Goal: Task Accomplishment & Management: Use online tool/utility

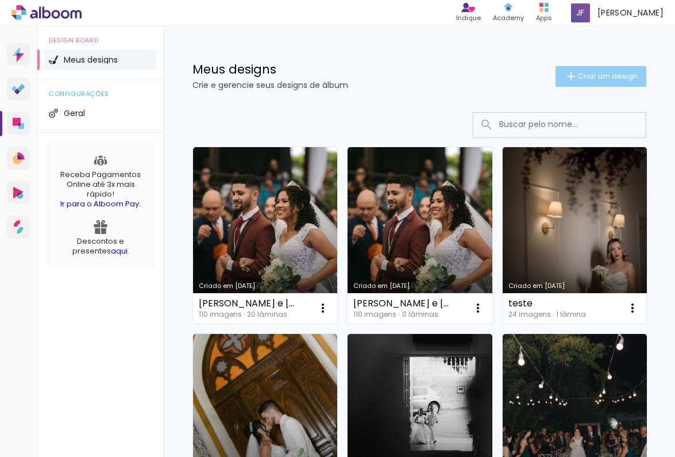
click at [620, 79] on span "Criar um design" at bounding box center [608, 75] width 60 height 7
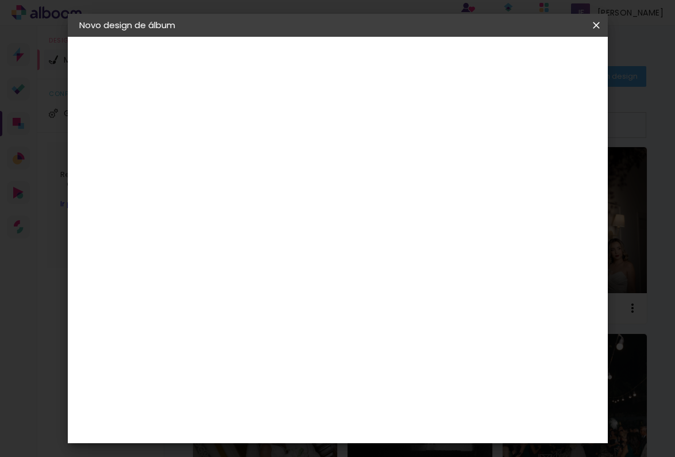
click at [267, 154] on input at bounding box center [267, 154] width 0 height 18
type input "Natânea Pedro"
type paper-input "Natânea Pedro"
click at [317, 72] on header "Informações Dê um título ao seu álbum. Avançar" at bounding box center [267, 71] width 100 height 68
click at [0, 0] on slot "Avançar" at bounding box center [0, 0] width 0 height 0
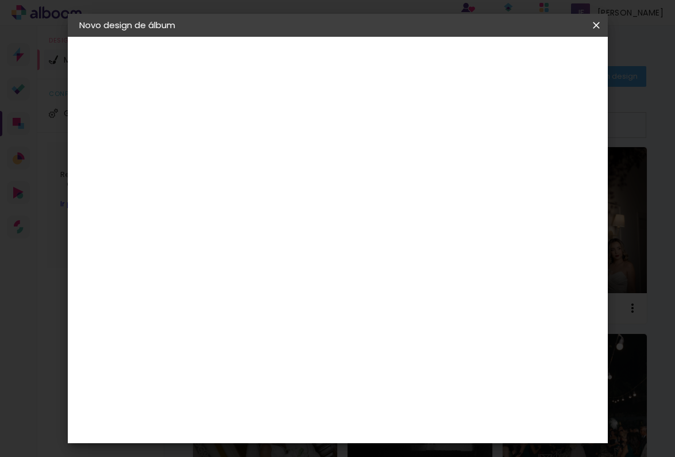
click at [320, 233] on div "3" at bounding box center [296, 239] width 124 height 15
click at [320, 225] on input at bounding box center [296, 218] width 116 height 14
type input "cri"
type paper-input "cri"
click at [287, 134] on div "Fornecedor Escolha um fornecedor ou avance com o tamanho livre. Voltar Avançar" at bounding box center [343, 86] width 252 height 98
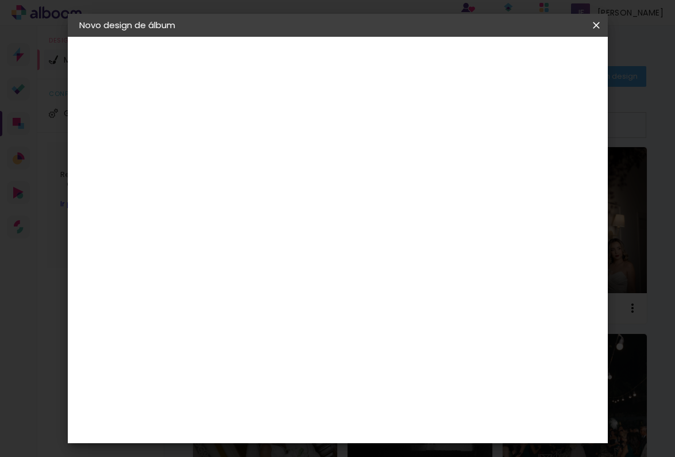
click at [288, 289] on div "Criativa Álbuns" at bounding box center [276, 289] width 35 height 18
click at [451, 175] on paper-item "Tamanho Livre" at bounding box center [400, 174] width 102 height 25
click at [294, 286] on div "Criativa Álbuns" at bounding box center [276, 289] width 35 height 18
click at [469, 38] on header "Fornecedor Escolha um fornecedor ou avance com o tamanho livre. Voltar Avançar" at bounding box center [343, 76] width 252 height 78
click at [0, 0] on slot "Avançar" at bounding box center [0, 0] width 0 height 0
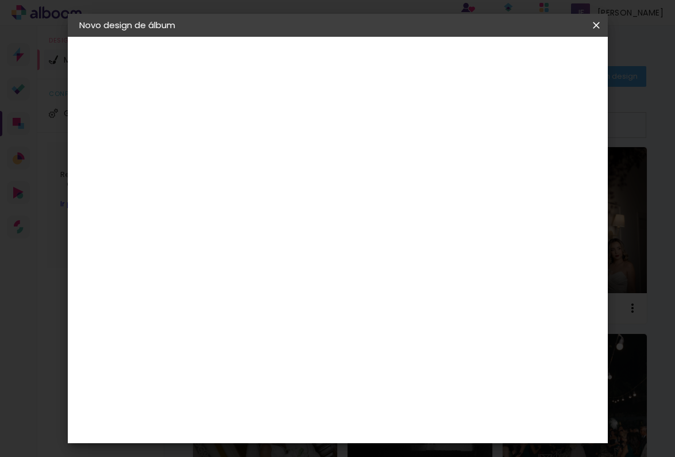
click at [312, 191] on input "text" at bounding box center [289, 200] width 45 height 18
click at [350, 201] on paper-item "Fotolivro Premium" at bounding box center [412, 190] width 230 height 23
type input "Fotolivro Premium"
click at [345, 236] on div "Horizontal" at bounding box center [317, 237] width 53 height 25
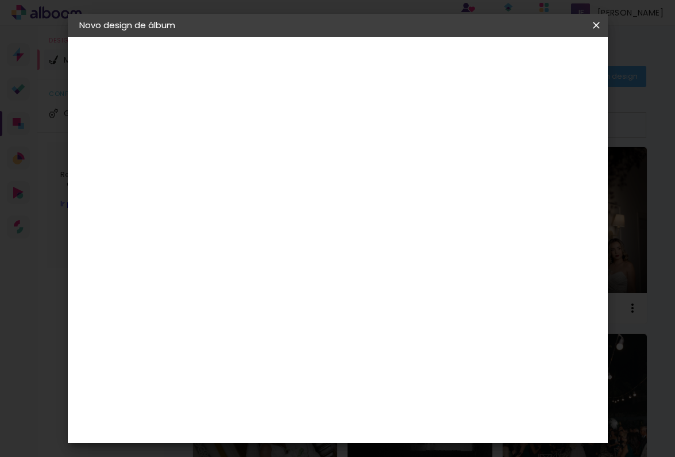
click at [345, 446] on span "25 × 25" at bounding box center [317, 461] width 53 height 30
click at [454, 68] on paper-button "Avançar" at bounding box center [426, 61] width 56 height 20
click at [511, 115] on div "mm Mostrar sangria" at bounding box center [389, 124] width 310 height 26
click at [468, 119] on div at bounding box center [463, 124] width 10 height 10
type paper-checkbox "on"
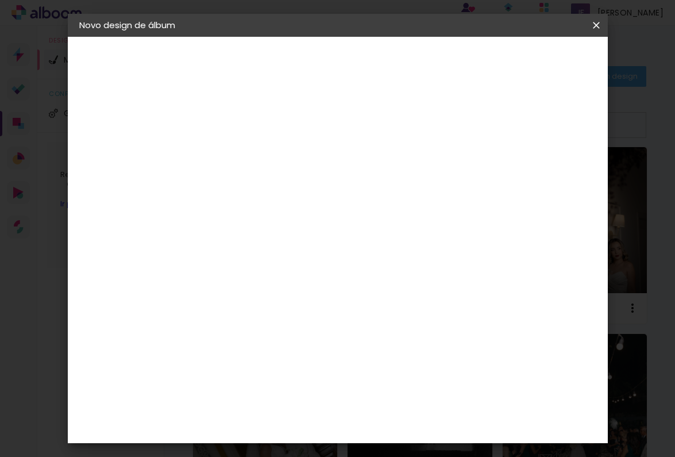
click at [532, 57] on span "Iniciar design" at bounding box center [507, 65] width 49 height 16
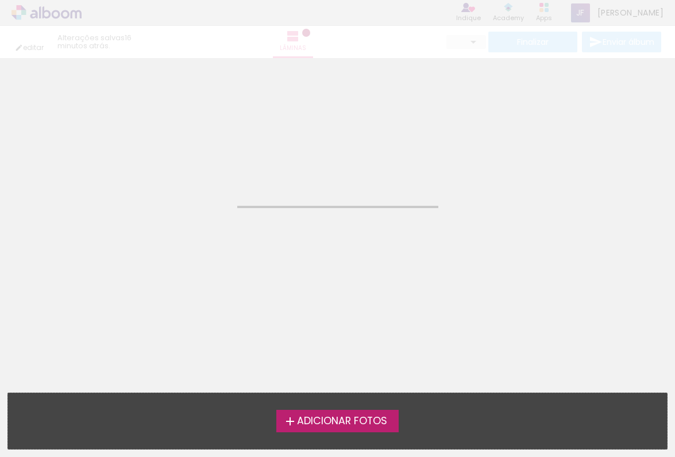
click at [351, 418] on span "Adicionar Fotos" at bounding box center [342, 421] width 90 height 10
click at [0, 0] on input "file" at bounding box center [0, 0] width 0 height 0
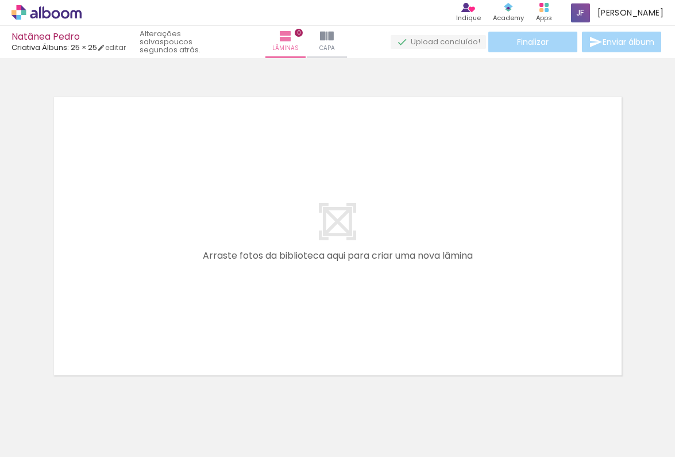
scroll to position [14, 0]
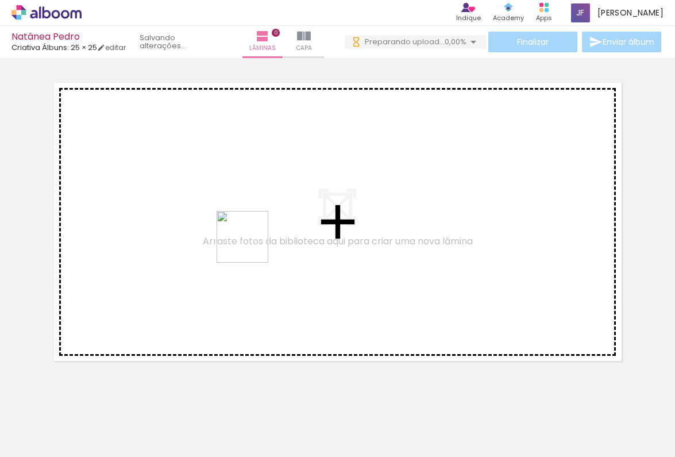
drag, startPoint x: 308, startPoint y: 422, endPoint x: 248, endPoint y: 241, distance: 190.7
click at [248, 241] on quentale-workspace at bounding box center [337, 228] width 675 height 457
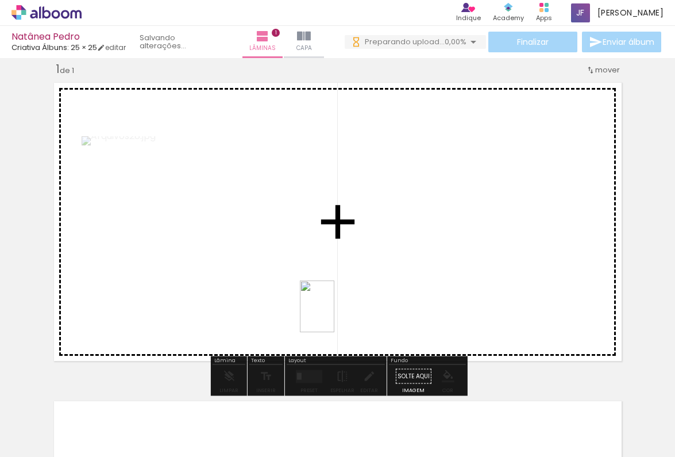
drag, startPoint x: 562, startPoint y: 424, endPoint x: 304, endPoint y: 291, distance: 290.3
click at [304, 291] on quentale-workspace at bounding box center [337, 228] width 675 height 457
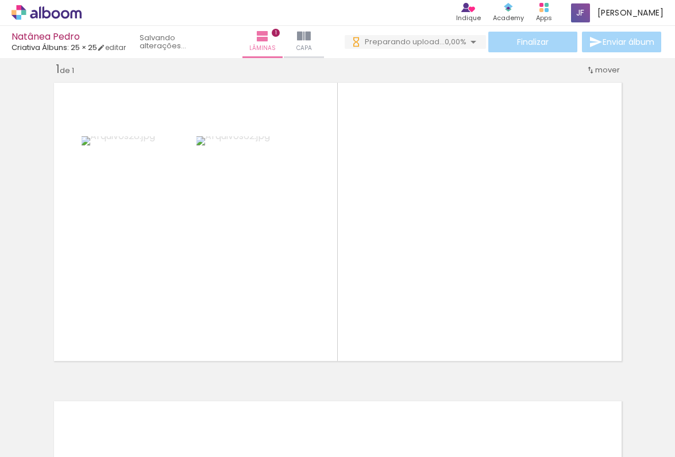
scroll to position [0, 869]
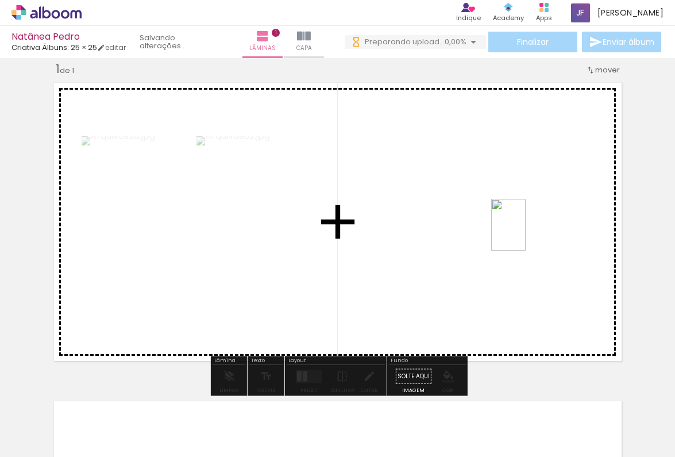
drag, startPoint x: 538, startPoint y: 434, endPoint x: 525, endPoint y: 231, distance: 202.5
click at [525, 231] on quentale-workspace at bounding box center [337, 228] width 675 height 457
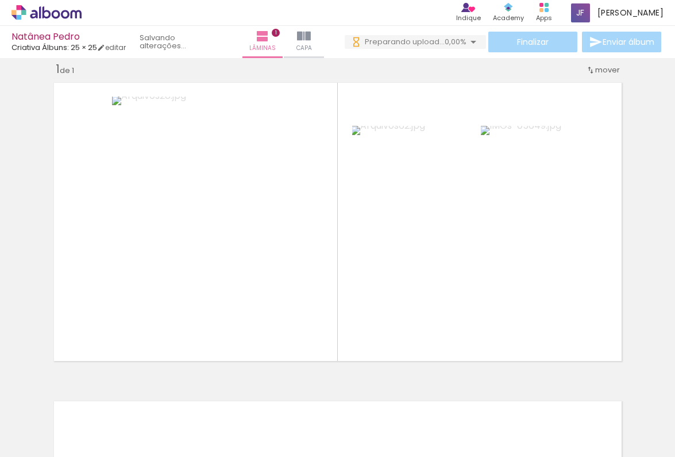
scroll to position [0, 0]
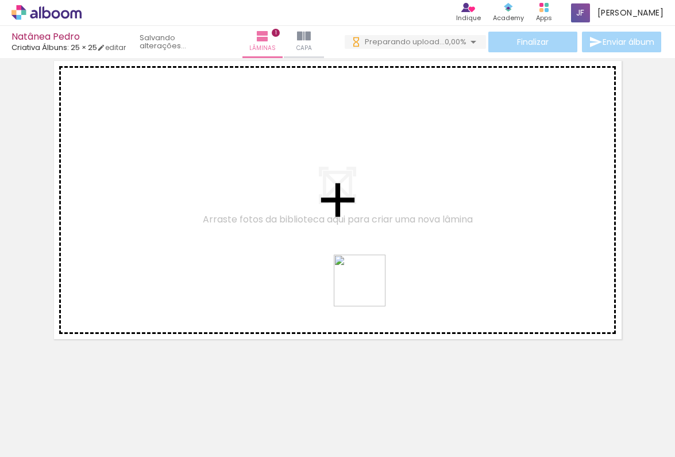
drag, startPoint x: 524, startPoint y: 434, endPoint x: 359, endPoint y: 276, distance: 228.7
click at [359, 276] on quentale-workspace at bounding box center [337, 228] width 675 height 457
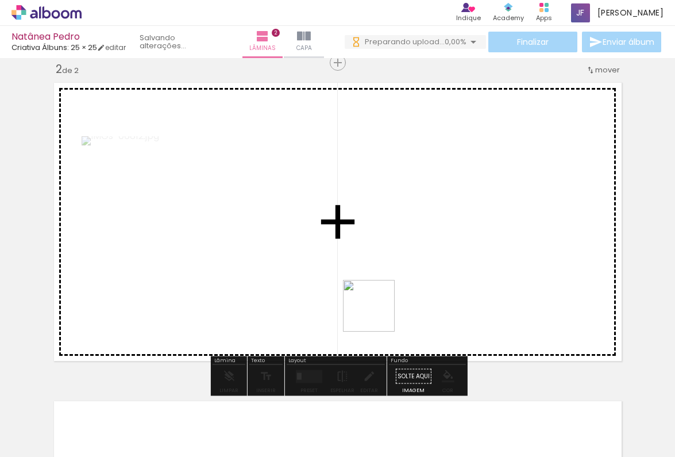
drag, startPoint x: 443, startPoint y: 431, endPoint x: 362, endPoint y: 292, distance: 160.6
click at [362, 292] on quentale-workspace at bounding box center [337, 228] width 675 height 457
drag, startPoint x: 392, startPoint y: 426, endPoint x: 462, endPoint y: 296, distance: 147.2
click at [462, 296] on quentale-workspace at bounding box center [337, 228] width 675 height 457
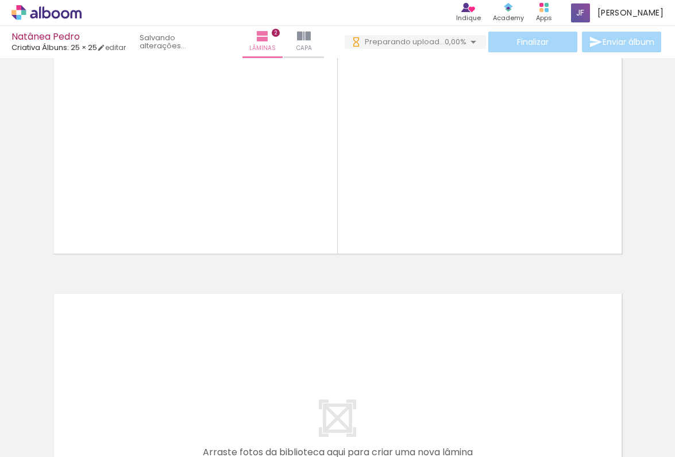
click at [59, 425] on iron-icon at bounding box center [58, 422] width 9 height 9
click at [58, 417] on paper-item "Não utilizadas" at bounding box center [36, 418] width 59 height 10
type input "Não utilizadas"
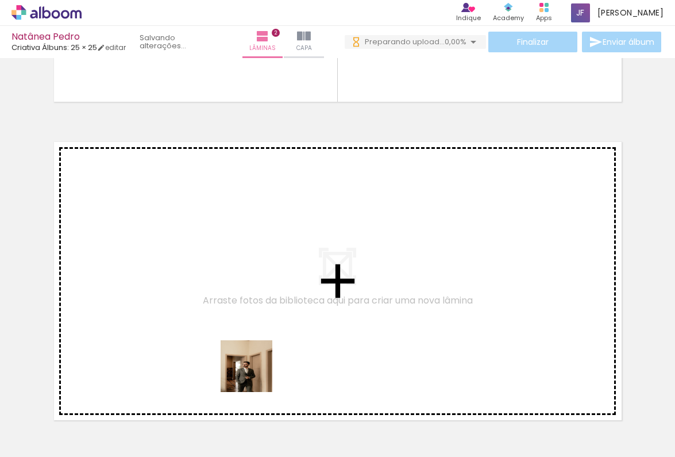
drag, startPoint x: 317, startPoint y: 434, endPoint x: 167, endPoint y: 273, distance: 219.8
click at [167, 273] on quentale-workspace at bounding box center [337, 228] width 675 height 457
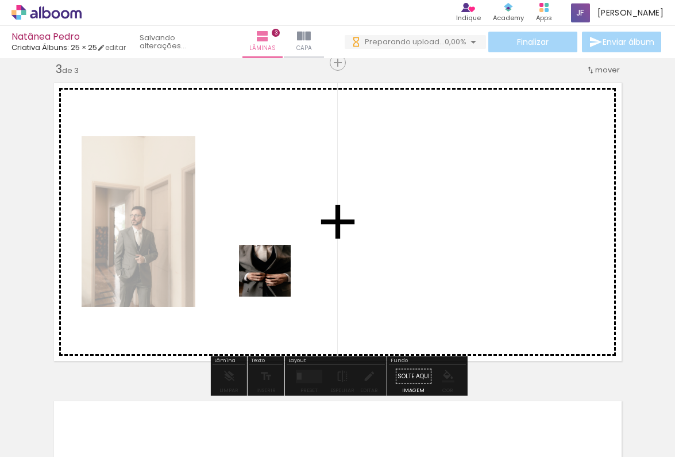
click at [271, 266] on quentale-workspace at bounding box center [337, 228] width 675 height 457
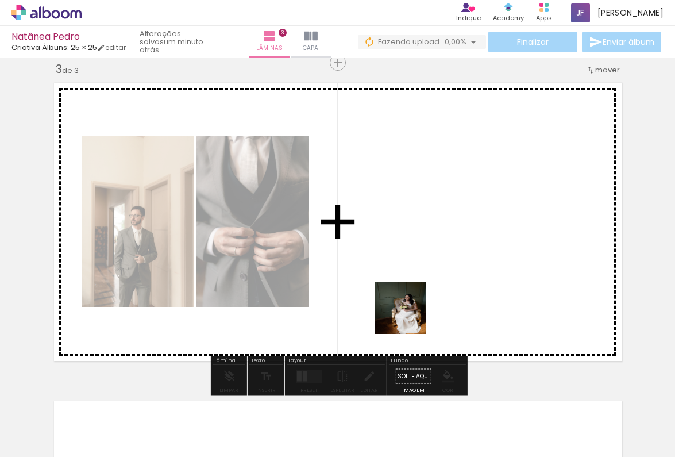
drag, startPoint x: 189, startPoint y: 426, endPoint x: 413, endPoint y: 312, distance: 251.4
click at [413, 312] on quentale-workspace at bounding box center [337, 228] width 675 height 457
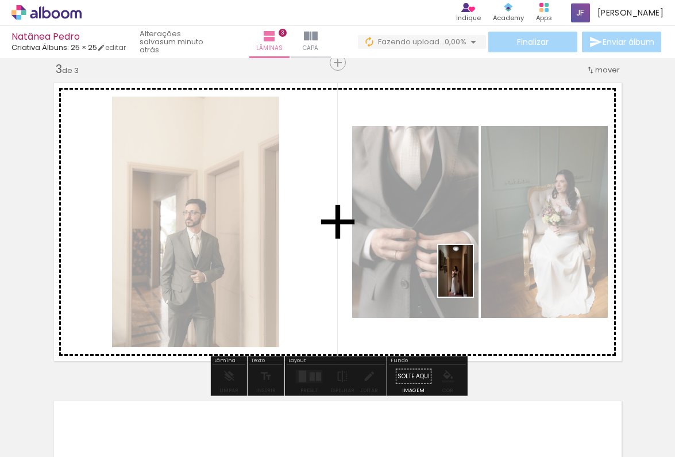
drag, startPoint x: 192, startPoint y: 424, endPoint x: 473, endPoint y: 279, distance: 315.4
click at [473, 279] on quentale-workspace at bounding box center [337, 228] width 675 height 457
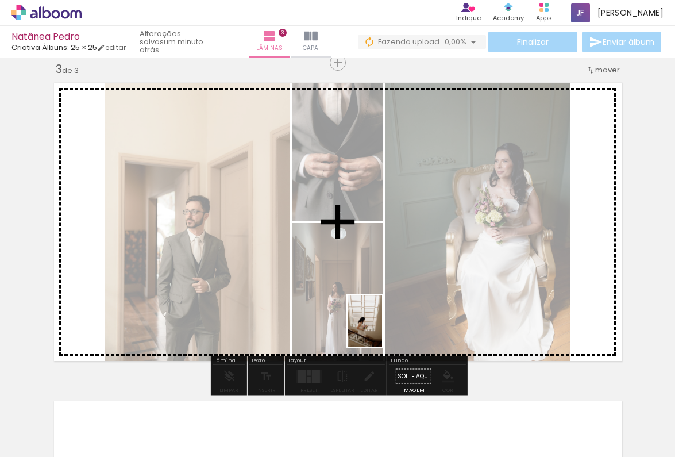
drag, startPoint x: 175, startPoint y: 431, endPoint x: 382, endPoint y: 330, distance: 230.7
click at [382, 330] on quentale-workspace at bounding box center [337, 228] width 675 height 457
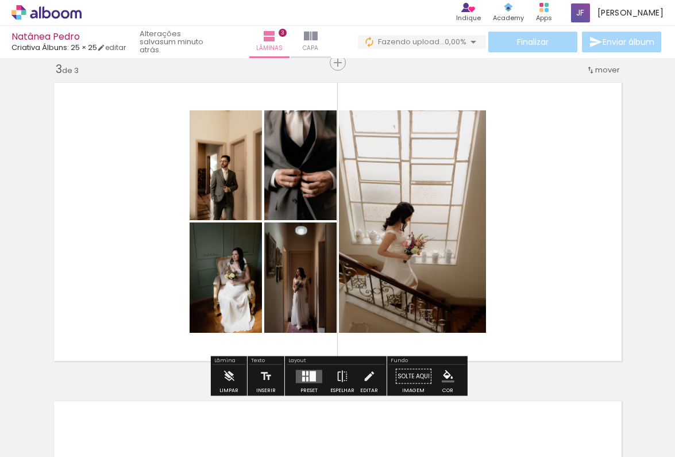
click at [311, 376] on div at bounding box center [313, 375] width 6 height 10
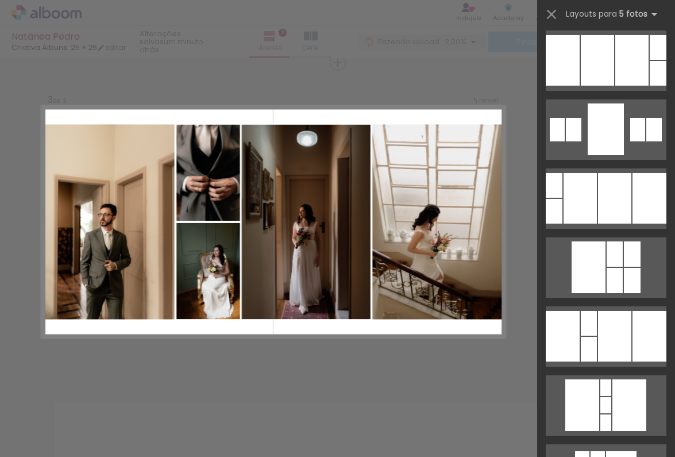
click at [456, 351] on div "Confirmar Cancelar" at bounding box center [337, 57] width 675 height 1300
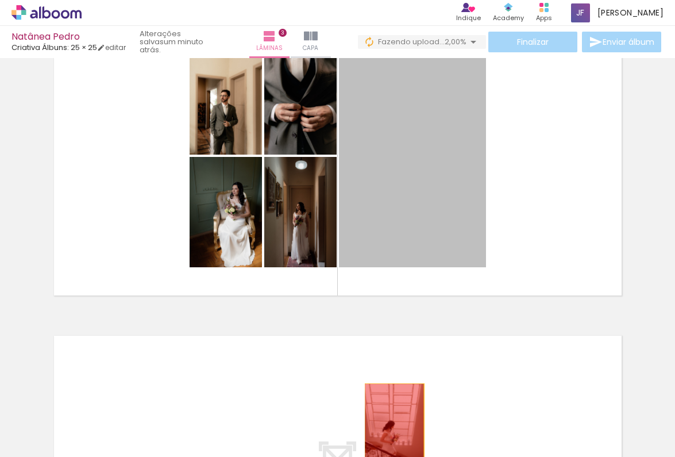
drag, startPoint x: 423, startPoint y: 212, endPoint x: 394, endPoint y: 427, distance: 216.7
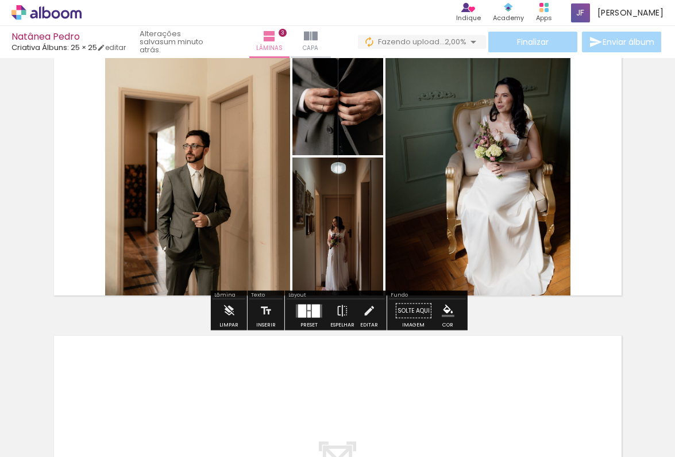
click at [307, 310] on div at bounding box center [308, 307] width 3 height 6
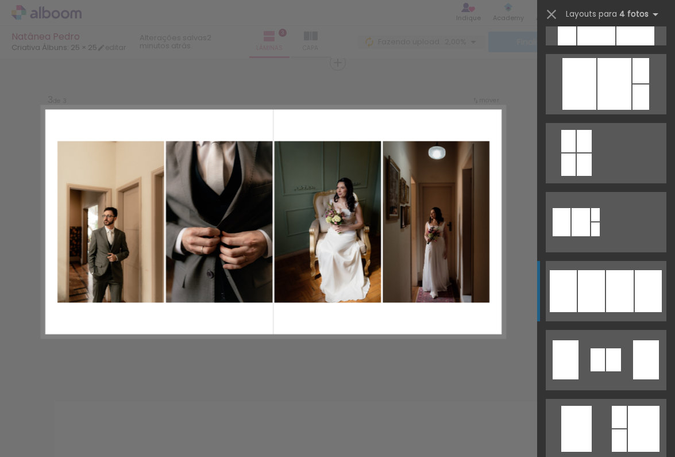
scroll to position [608, 0]
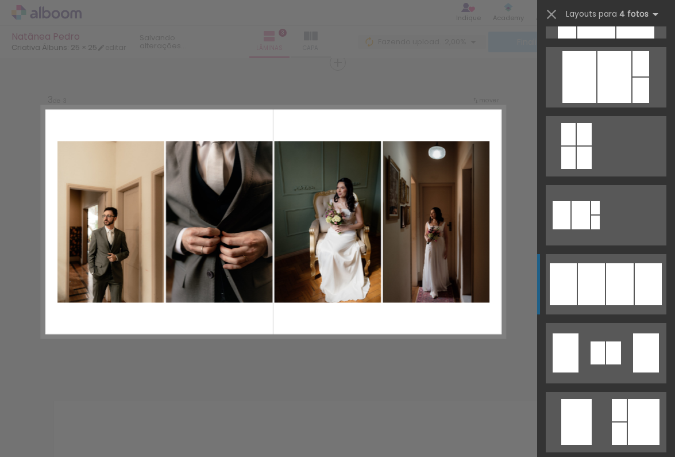
click at [616, 291] on div at bounding box center [620, 284] width 28 height 42
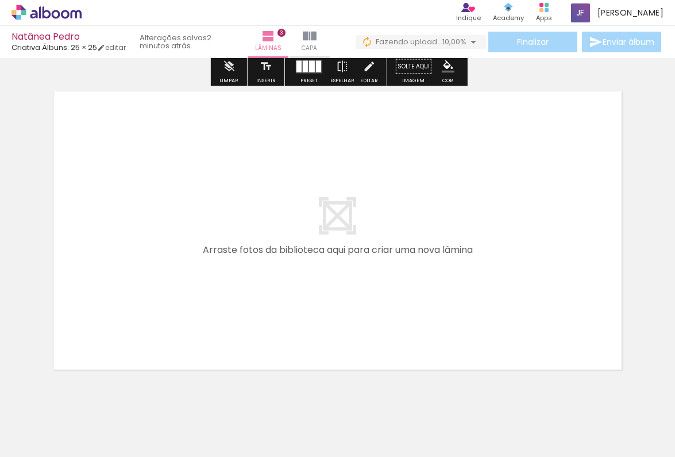
scroll to position [991, 0]
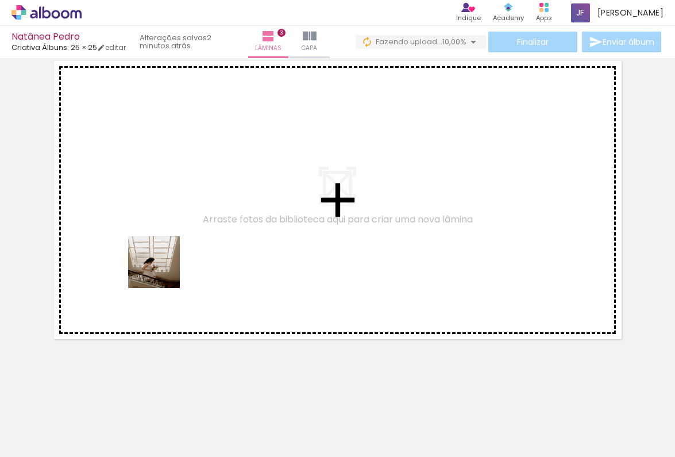
drag, startPoint x: 169, startPoint y: 424, endPoint x: 163, endPoint y: 270, distance: 154.0
click at [163, 270] on quentale-workspace at bounding box center [337, 228] width 675 height 457
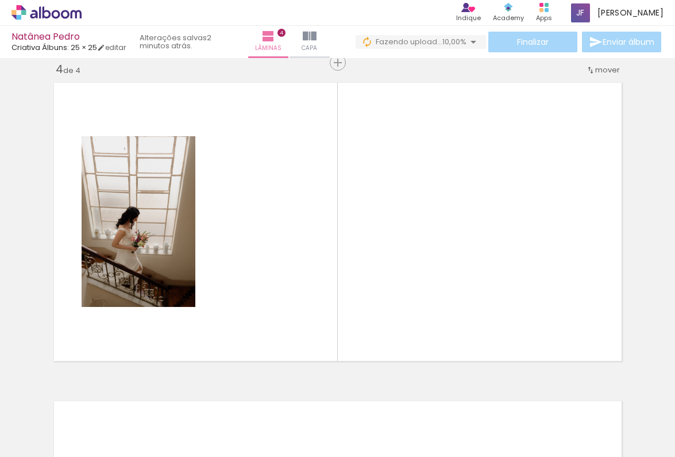
scroll to position [0, 655]
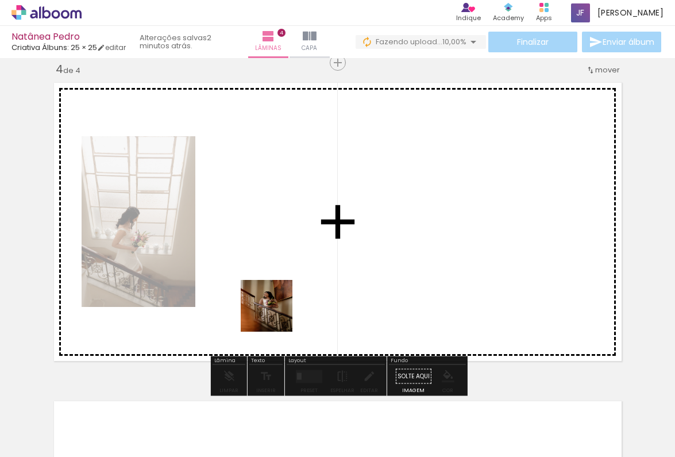
drag, startPoint x: 295, startPoint y: 418, endPoint x: 271, endPoint y: 258, distance: 161.4
click at [271, 258] on quentale-workspace at bounding box center [337, 228] width 675 height 457
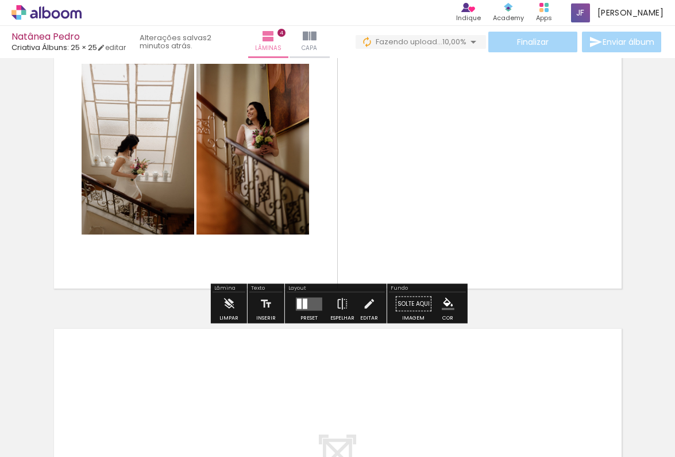
scroll to position [1042, 0]
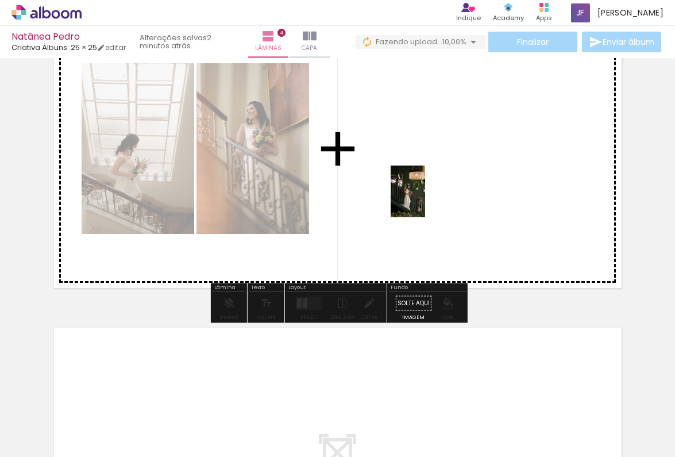
drag, startPoint x: 371, startPoint y: 419, endPoint x: 427, endPoint y: 195, distance: 230.2
click at [427, 195] on quentale-workspace at bounding box center [337, 228] width 675 height 457
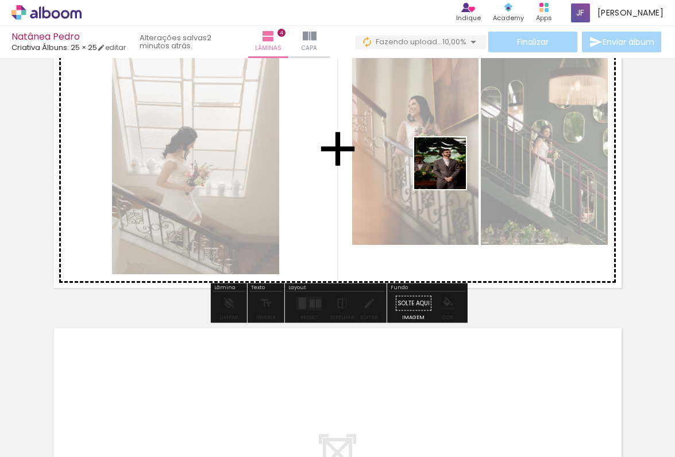
drag, startPoint x: 300, startPoint y: 423, endPoint x: 465, endPoint y: 152, distance: 317.1
click at [465, 152] on quentale-workspace at bounding box center [337, 228] width 675 height 457
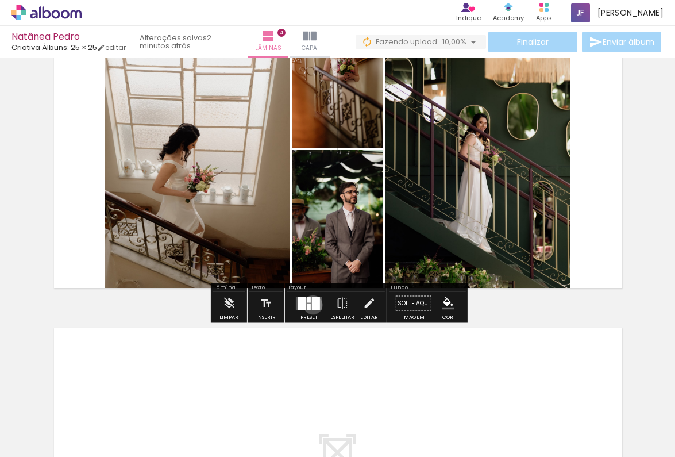
click at [312, 304] on div at bounding box center [316, 302] width 8 height 13
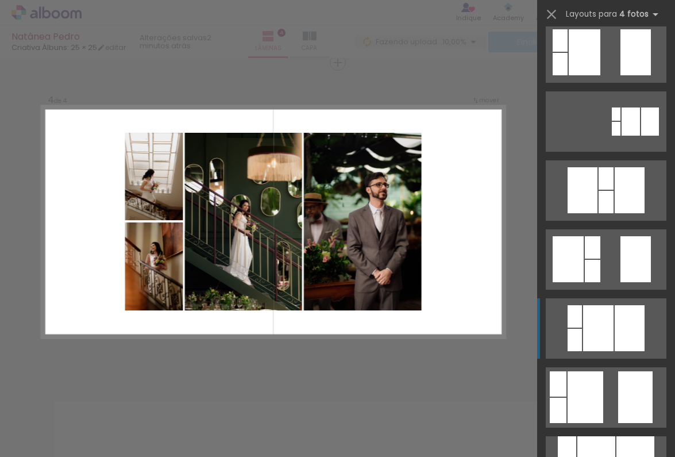
scroll to position [153, 0]
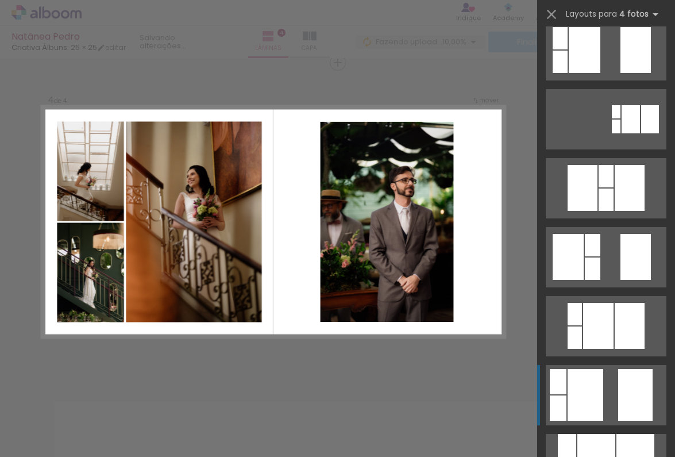
click at [602, 392] on div at bounding box center [585, 395] width 36 height 52
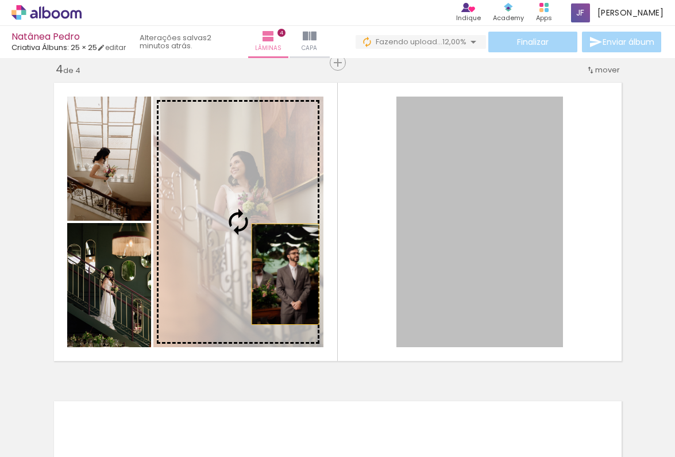
drag, startPoint x: 410, startPoint y: 289, endPoint x: 165, endPoint y: 260, distance: 246.3
click at [0, 0] on slot at bounding box center [0, 0] width 0 height 0
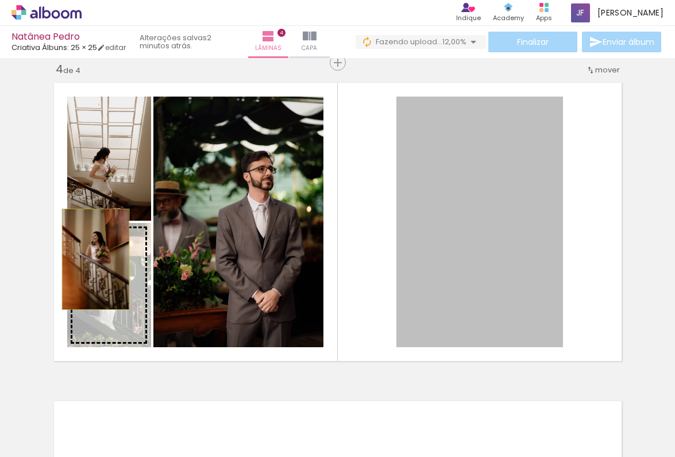
drag, startPoint x: 451, startPoint y: 235, endPoint x: 95, endPoint y: 259, distance: 356.9
click at [0, 0] on slot at bounding box center [0, 0] width 0 height 0
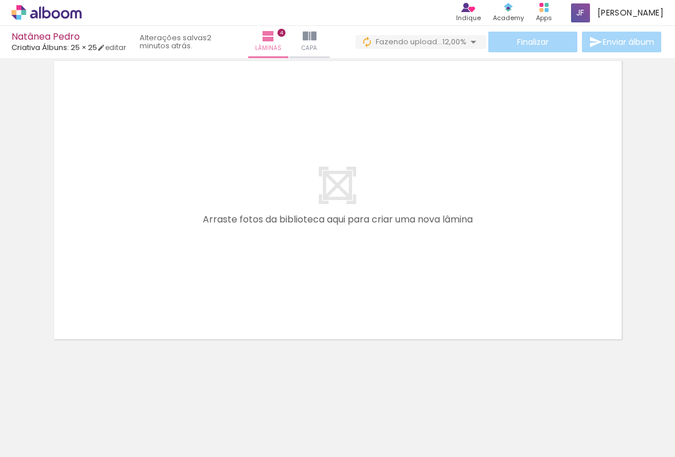
scroll to position [0, 0]
drag, startPoint x: 313, startPoint y: 429, endPoint x: 240, endPoint y: 273, distance: 172.4
click at [240, 273] on quentale-workspace at bounding box center [337, 228] width 675 height 457
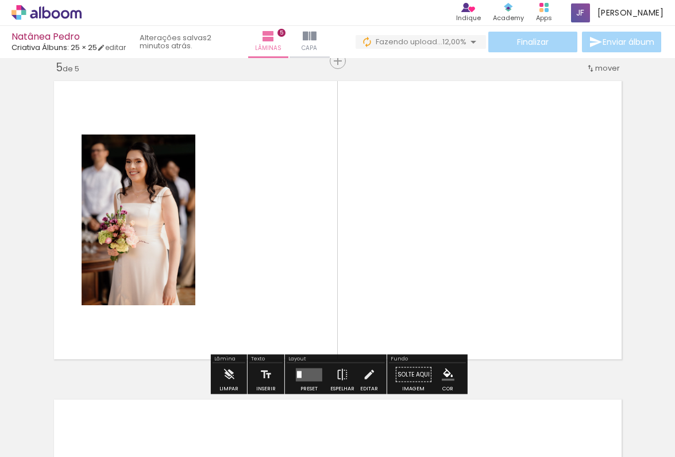
scroll to position [1287, 0]
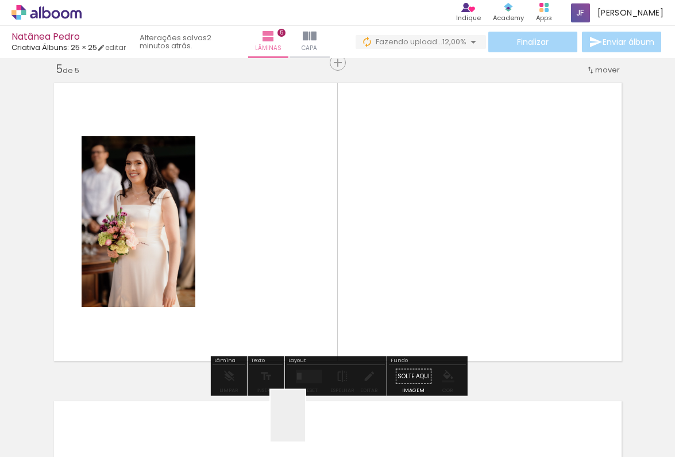
drag, startPoint x: 305, startPoint y: 427, endPoint x: 264, endPoint y: 278, distance: 154.8
click at [264, 278] on quentale-workspace at bounding box center [337, 228] width 675 height 457
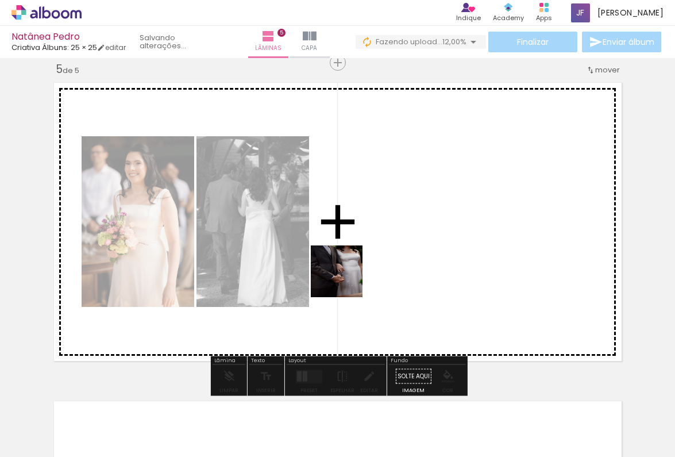
drag, startPoint x: 305, startPoint y: 424, endPoint x: 353, endPoint y: 265, distance: 166.2
click at [353, 265] on quentale-workspace at bounding box center [337, 228] width 675 height 457
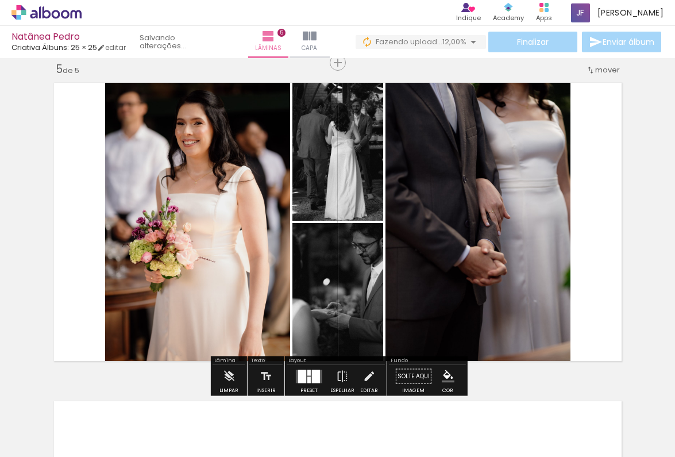
drag, startPoint x: 305, startPoint y: 423, endPoint x: 345, endPoint y: 289, distance: 139.7
click at [345, 289] on quentale-workspace at bounding box center [337, 228] width 675 height 457
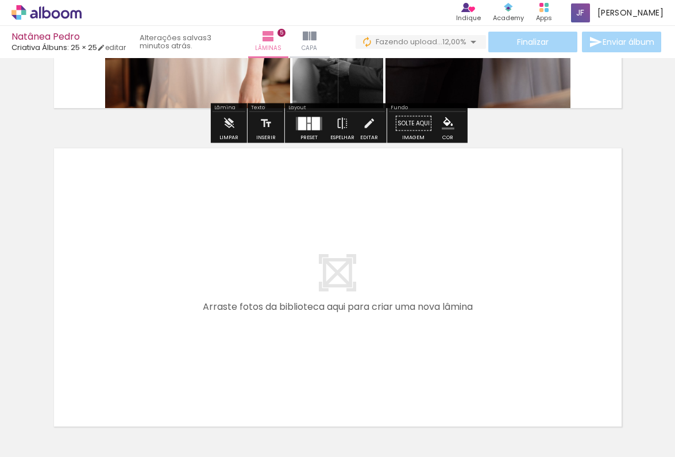
scroll to position [1549, 0]
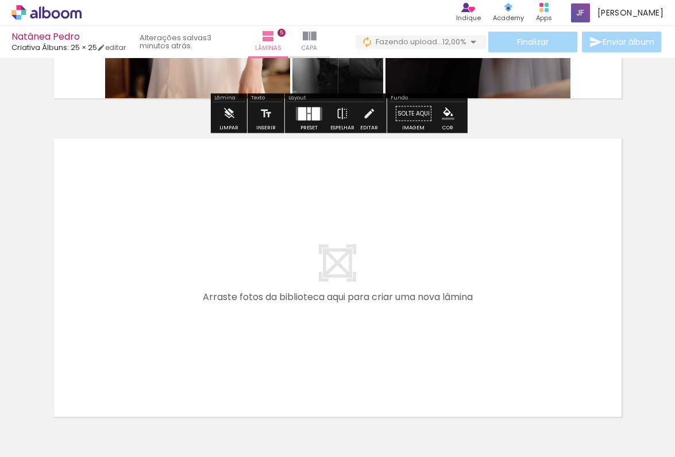
drag, startPoint x: 559, startPoint y: 422, endPoint x: 452, endPoint y: 338, distance: 135.8
click at [452, 338] on quentale-workspace at bounding box center [337, 228] width 675 height 457
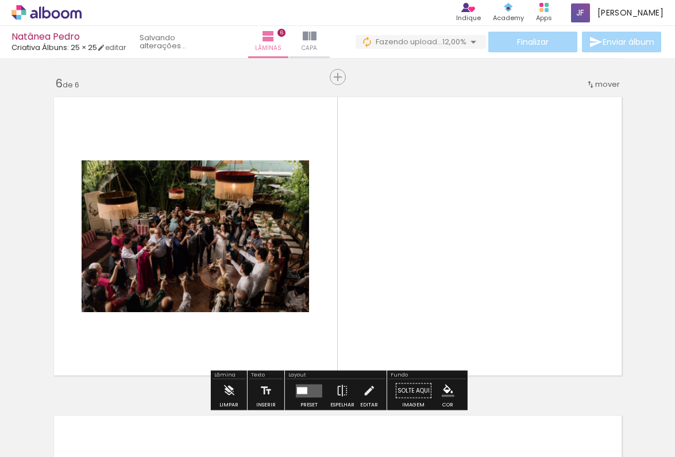
scroll to position [1605, 0]
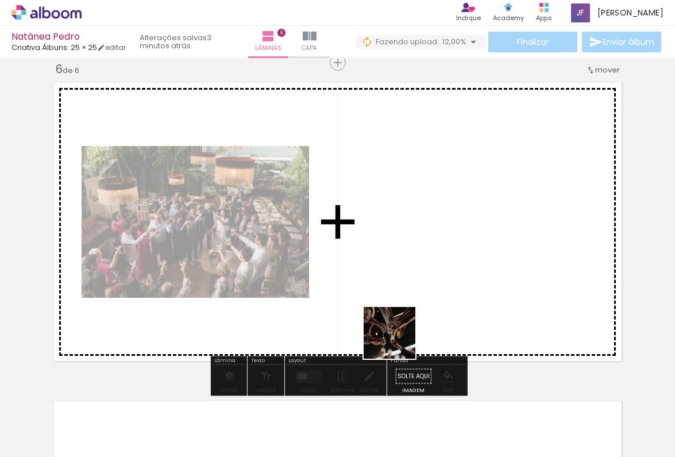
drag, startPoint x: 578, startPoint y: 434, endPoint x: 388, endPoint y: 333, distance: 214.5
click at [388, 333] on quentale-workspace at bounding box center [337, 228] width 675 height 457
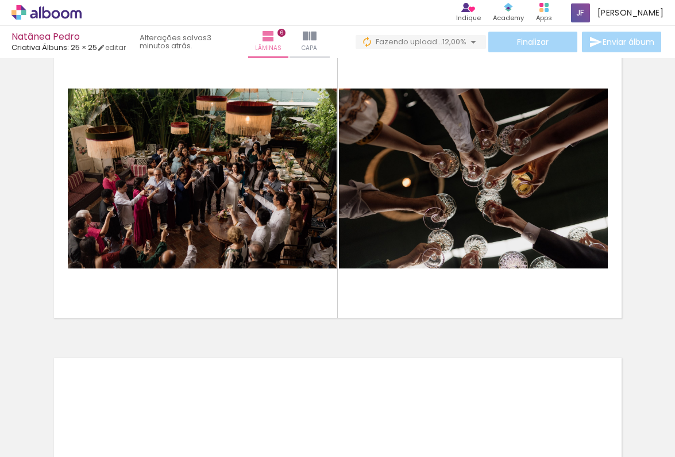
scroll to position [0, 799]
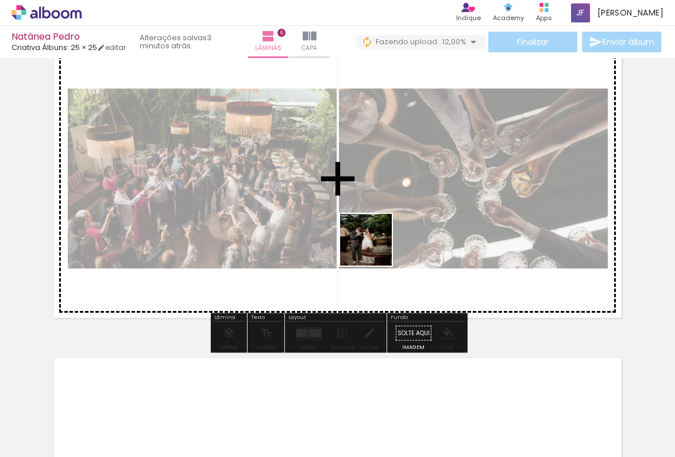
drag, startPoint x: 337, startPoint y: 418, endPoint x: 381, endPoint y: 235, distance: 187.5
click at [381, 235] on quentale-workspace at bounding box center [337, 228] width 675 height 457
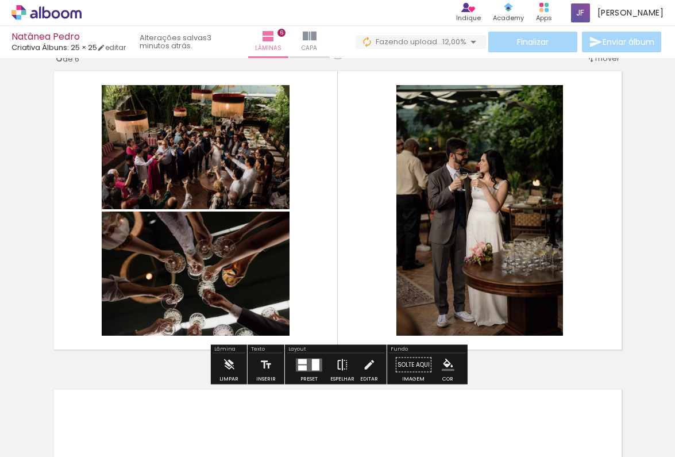
scroll to position [1616, 0]
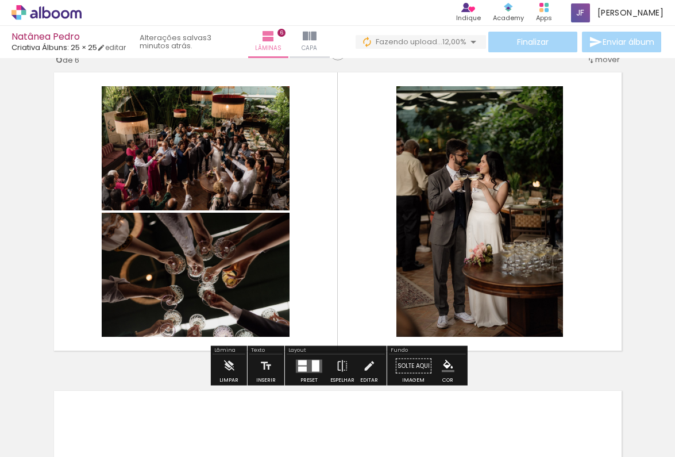
click at [307, 368] on quentale-layouter at bounding box center [309, 365] width 26 height 13
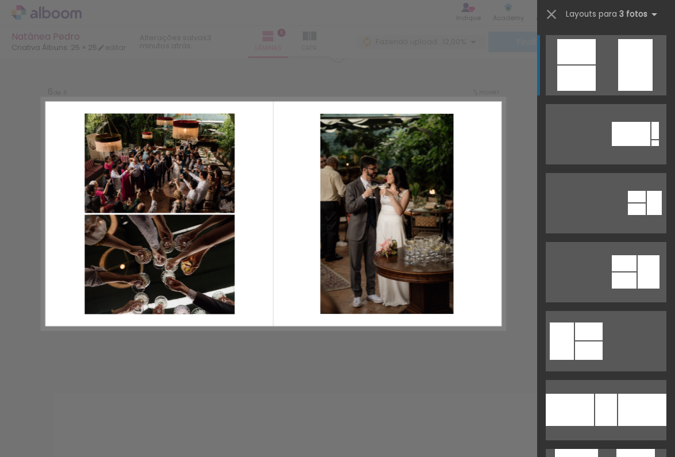
scroll to position [1605, 0]
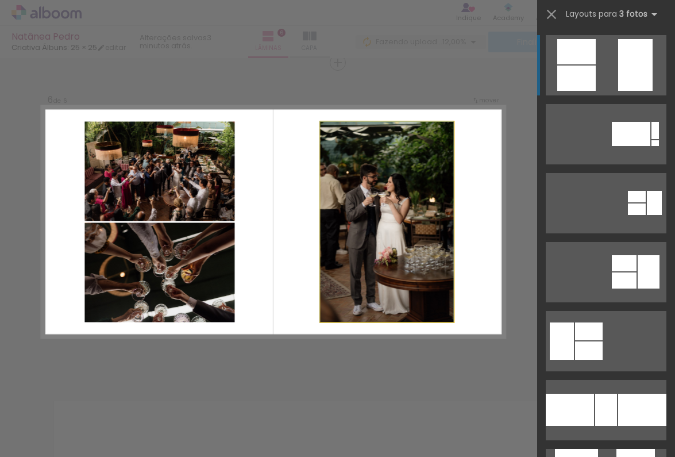
click at [442, 306] on quentale-photo at bounding box center [386, 222] width 133 height 200
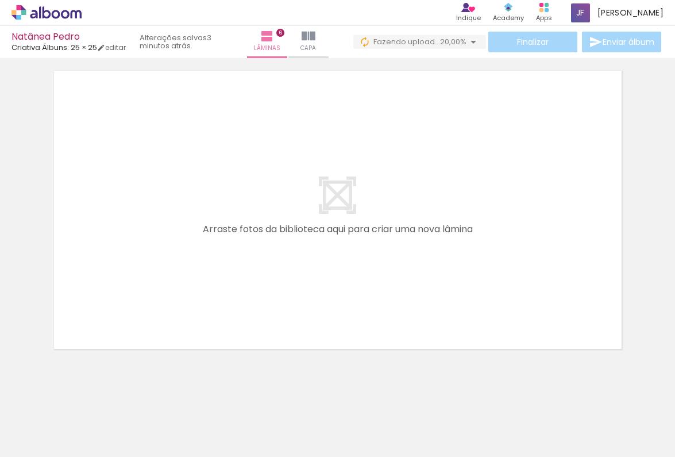
scroll to position [0, 0]
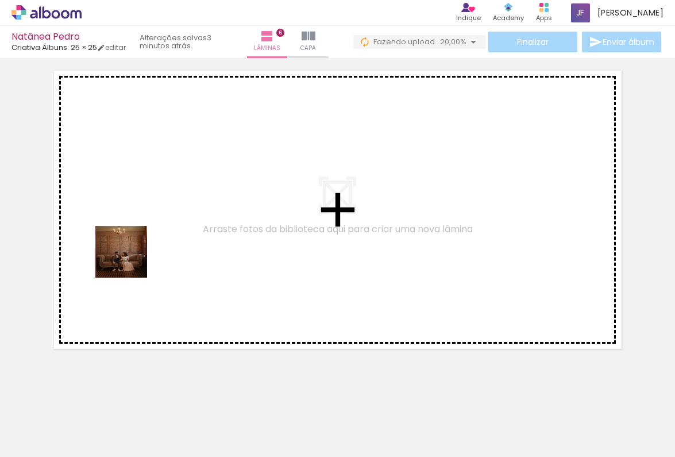
drag, startPoint x: 129, startPoint y: 421, endPoint x: 130, endPoint y: 257, distance: 164.3
click at [130, 257] on quentale-workspace at bounding box center [337, 228] width 675 height 457
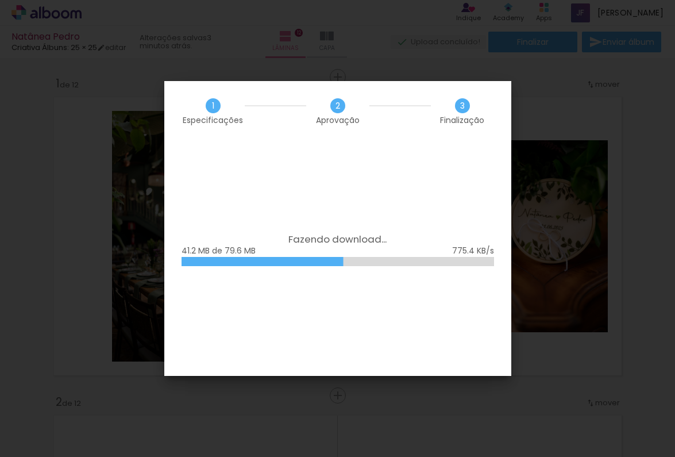
scroll to position [871, 0]
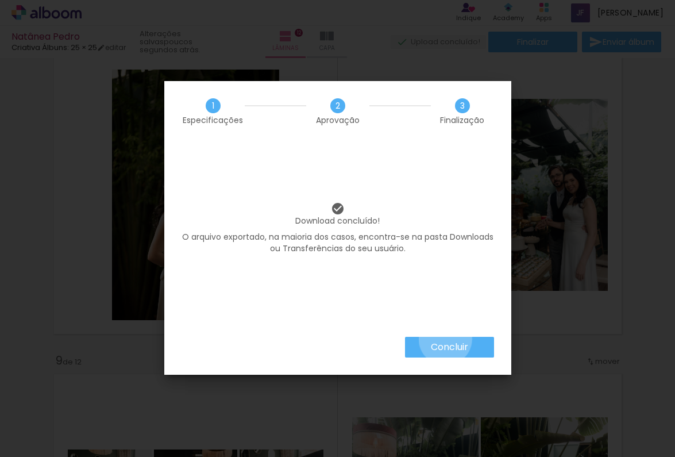
click at [445, 338] on paper-button "Concluir" at bounding box center [449, 347] width 89 height 21
